Goal: Task Accomplishment & Management: Manage account settings

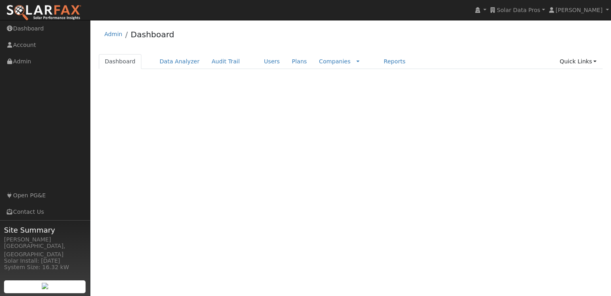
click at [291, 4] on nav "Solar Data Pros Solar Data Pros [PERSON_NAME] [PERSON_NAME] Profile Help Center…" at bounding box center [305, 10] width 611 height 20
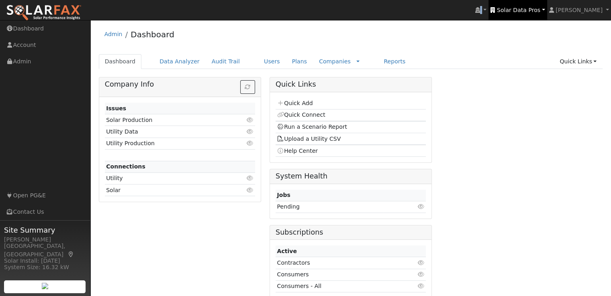
click at [525, 7] on span "Solar Data Pros" at bounding box center [518, 10] width 43 height 6
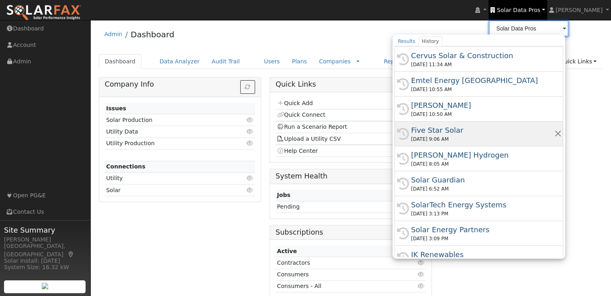
scroll to position [39, 0]
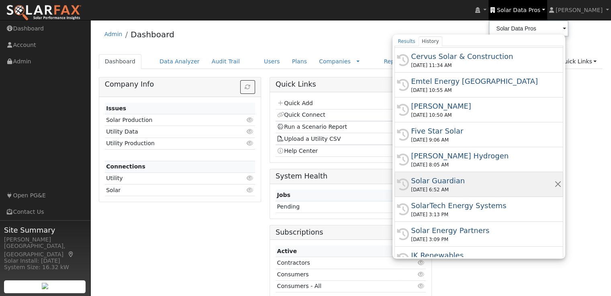
click at [452, 181] on div "Solar Guardian" at bounding box center [482, 180] width 143 height 11
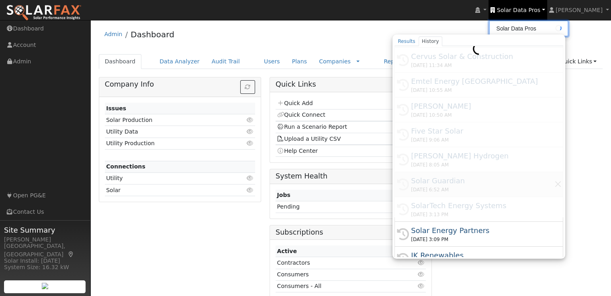
type input "Solar Guardian"
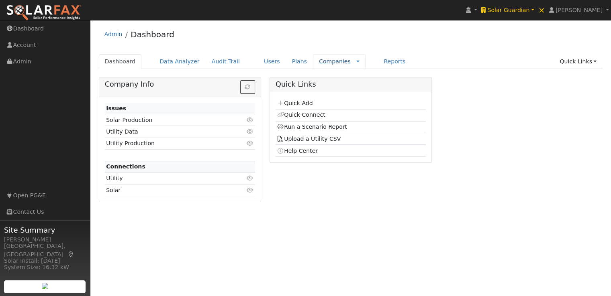
click at [319, 61] on link "Companies" at bounding box center [335, 61] width 32 height 6
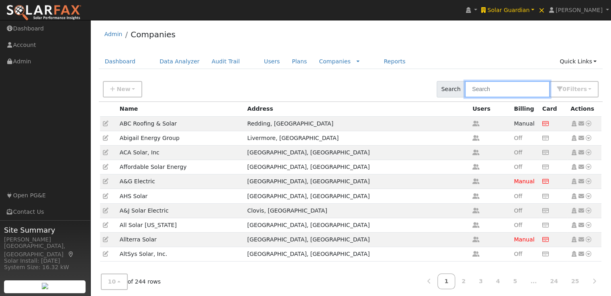
click at [503, 93] on input "text" at bounding box center [506, 89] width 85 height 16
type input "b"
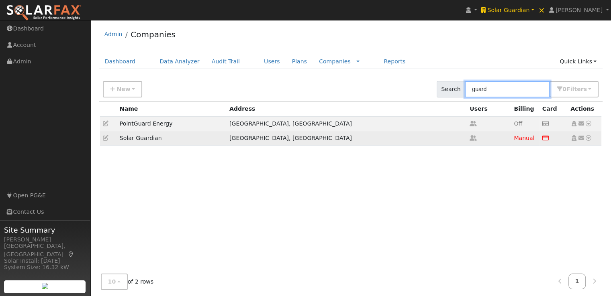
type input "guard"
click at [105, 137] on icon at bounding box center [106, 138] width 6 height 6
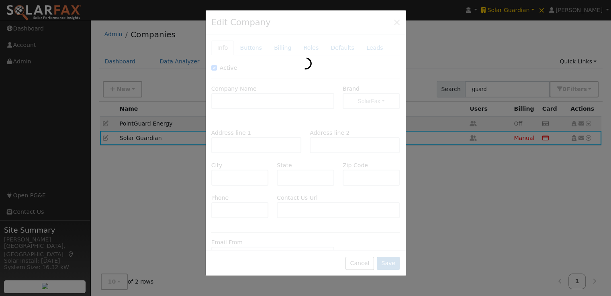
type input "Solar Guardian"
type input "2459 Wilkinson Boulevard"
type input "Charlotte"
type input "NC"
type input "28208"
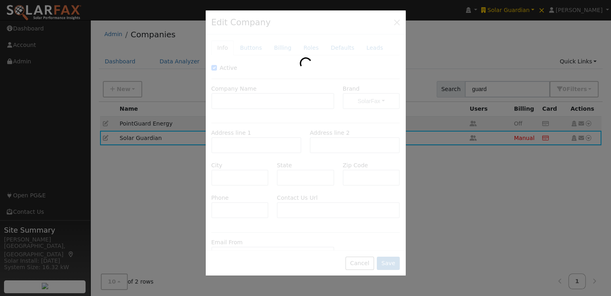
type input "(704) 266-2595"
type input "https://gozodiacsolar.com/contact/"
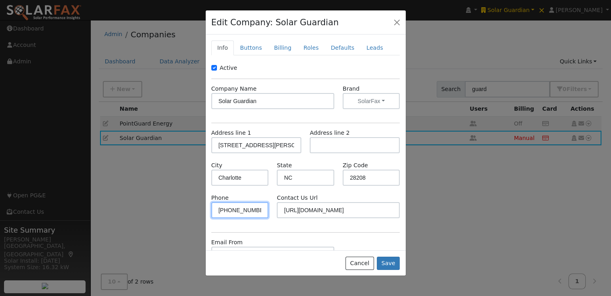
click at [258, 209] on input "(704) 266-2595" at bounding box center [239, 210] width 57 height 16
type input "("
type input "803-200-1122"
click at [391, 261] on button "Save" at bounding box center [388, 264] width 23 height 14
